Goal: Task Accomplishment & Management: Use online tool/utility

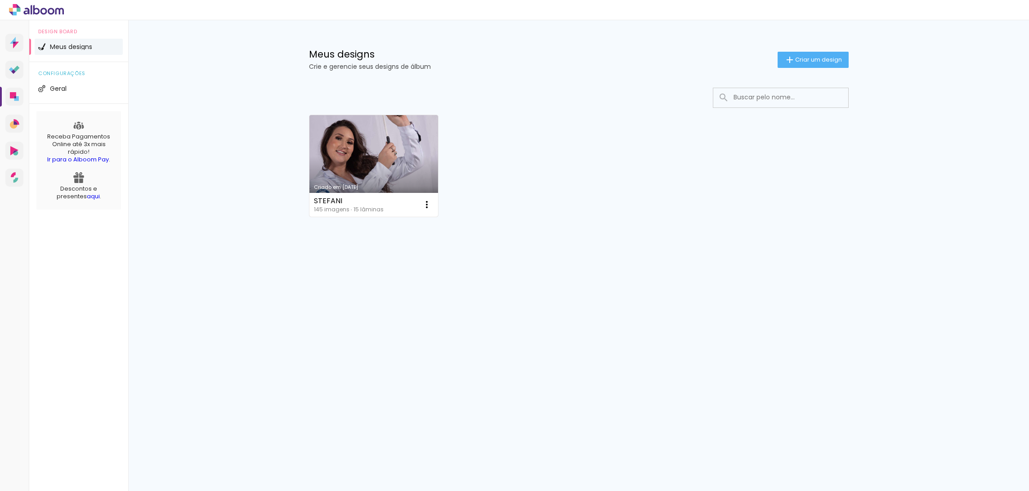
click at [386, 166] on link "Criado em [DATE]" at bounding box center [373, 166] width 129 height 102
